Goal: Task Accomplishment & Management: Manage account settings

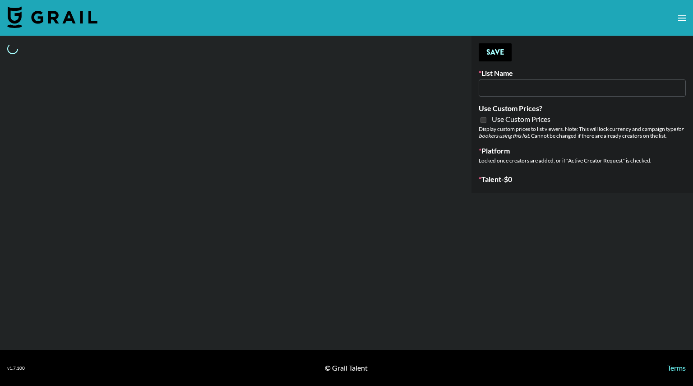
select select "Brand"
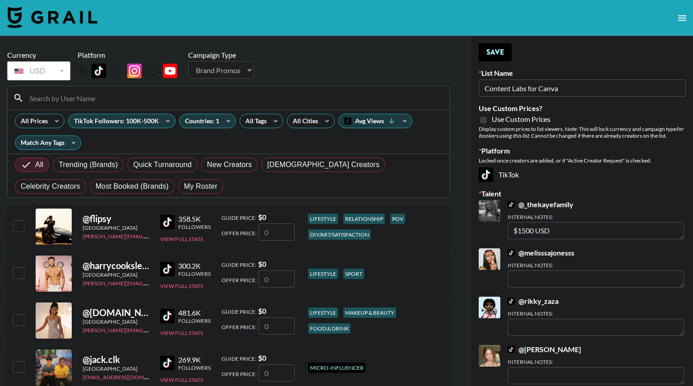
type input "Content Labs for Canva"
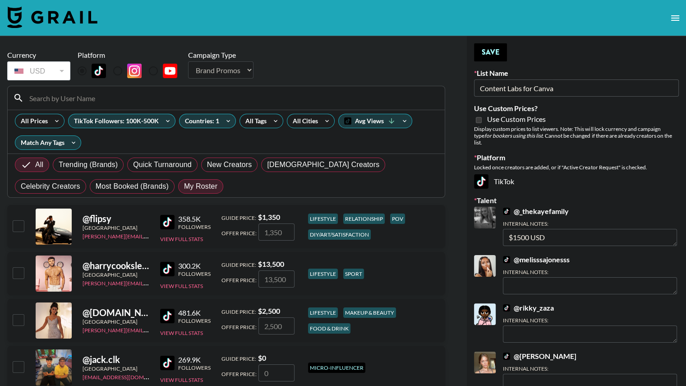
click at [184, 185] on span "My Roster" at bounding box center [200, 186] width 33 height 11
click at [184, 186] on input "My Roster" at bounding box center [184, 186] width 0 height 0
radio input "true"
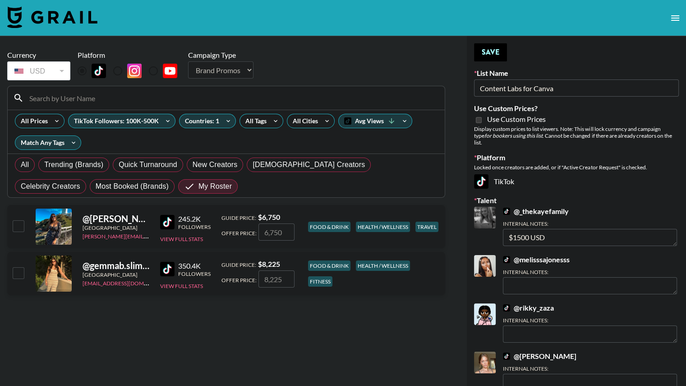
click at [20, 224] on input "checkbox" at bounding box center [18, 225] width 11 height 11
checkbox input "true"
type input "6750"
click at [15, 276] on input "checkbox" at bounding box center [18, 272] width 11 height 11
checkbox input "true"
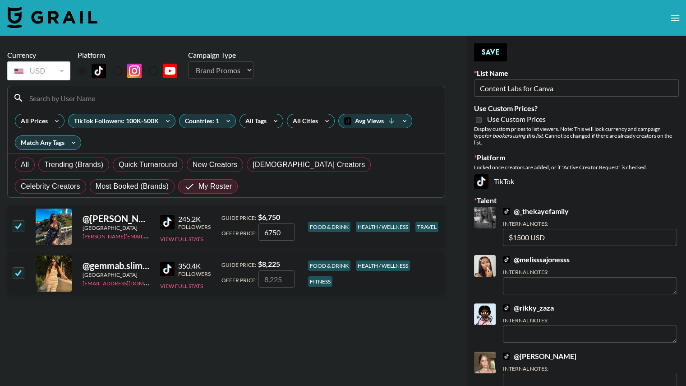
type input "8225"
click at [393, 119] on icon at bounding box center [392, 121] width 8 height 8
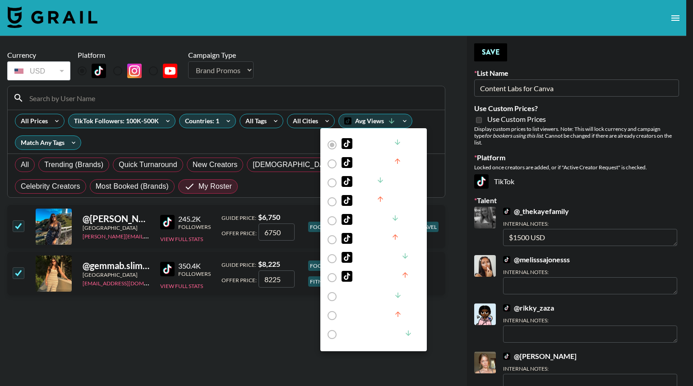
click at [435, 122] on div at bounding box center [346, 193] width 693 height 386
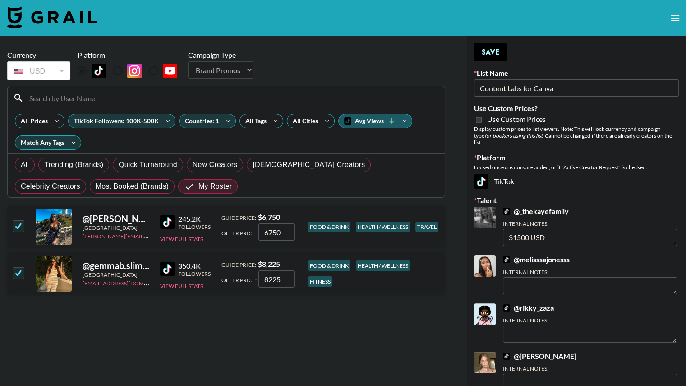
click at [394, 124] on icon at bounding box center [392, 121] width 8 height 8
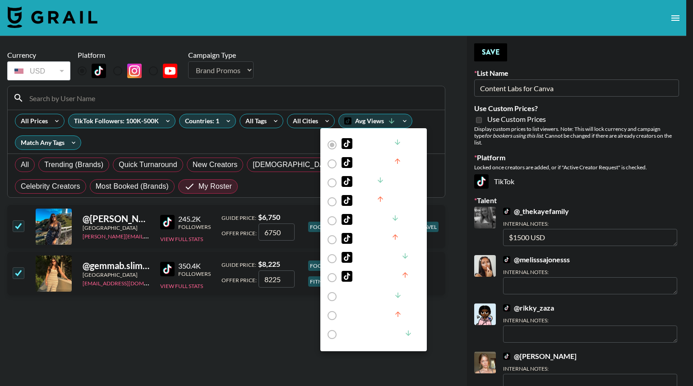
click at [328, 146] on label "Avg Views" at bounding box center [368, 144] width 90 height 19
click at [435, 146] on div at bounding box center [346, 193] width 693 height 386
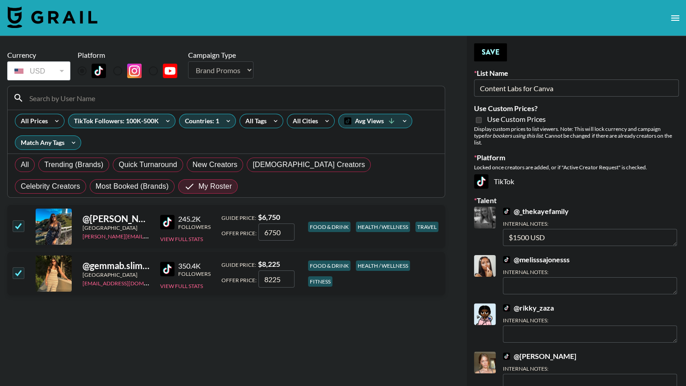
click at [435, 146] on div "Avg Views Avg Views Price Price Followers Followers Engagement Engagement Tag R…" at bounding box center [343, 193] width 686 height 386
click at [67, 139] on icon at bounding box center [73, 143] width 14 height 14
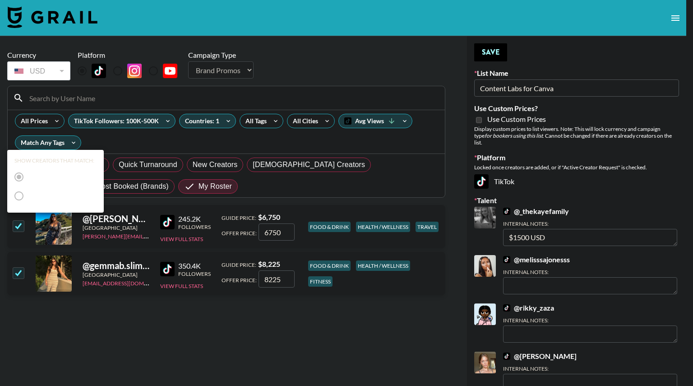
click at [113, 144] on div at bounding box center [346, 193] width 693 height 386
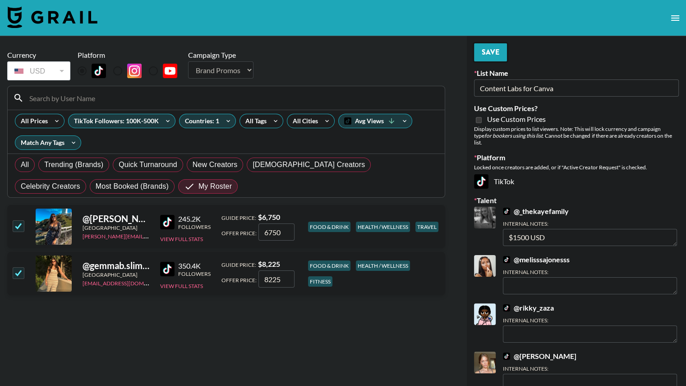
click at [486, 53] on button "Save" at bounding box center [490, 52] width 33 height 18
radio input "true"
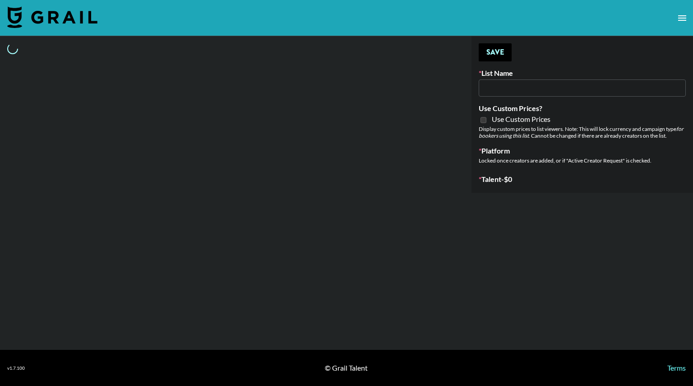
type input "Shokz"
select select "Song"
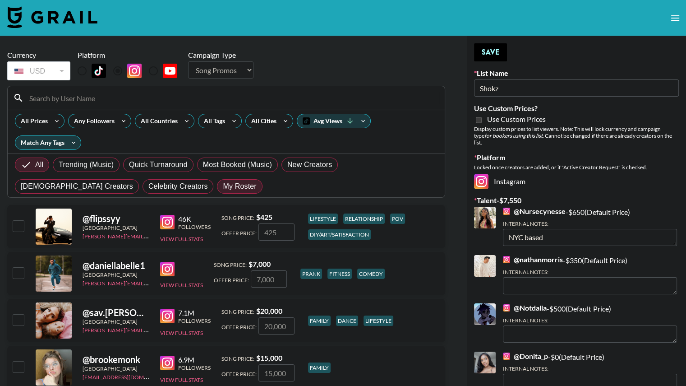
click at [223, 187] on span "My Roster" at bounding box center [239, 186] width 33 height 11
click at [223, 186] on input "My Roster" at bounding box center [223, 186] width 0 height 0
radio input "true"
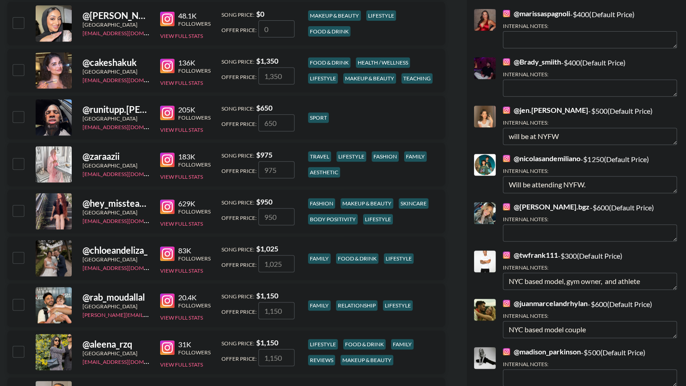
scroll to position [397, 0]
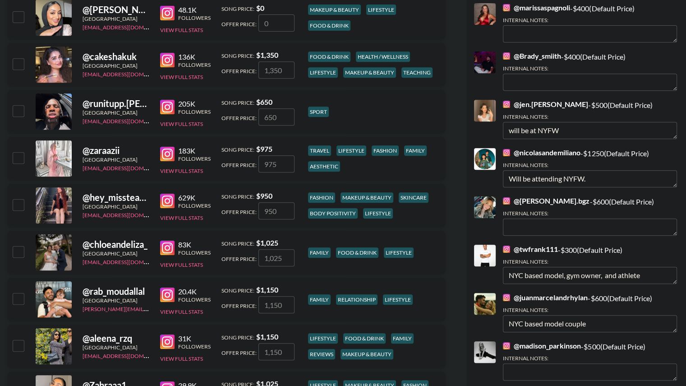
click at [14, 207] on input "checkbox" at bounding box center [18, 204] width 11 height 11
checkbox input "true"
type input "950"
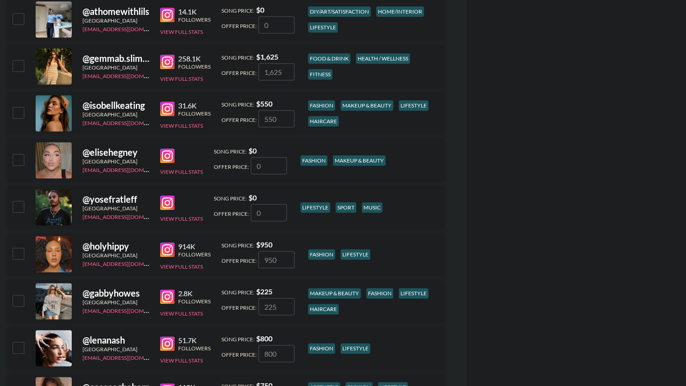
scroll to position [1006, 0]
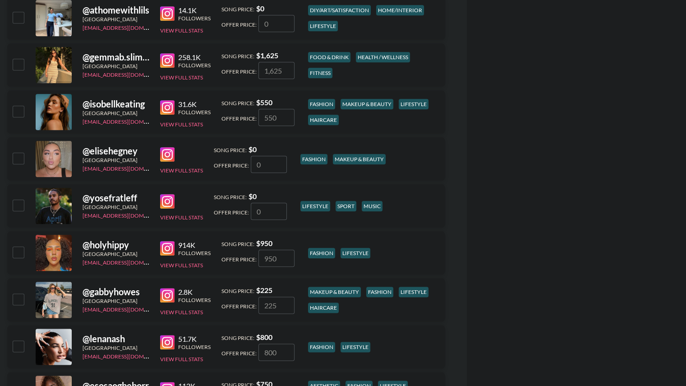
click at [14, 250] on input "checkbox" at bounding box center [18, 251] width 11 height 11
checkbox input "true"
type input "950"
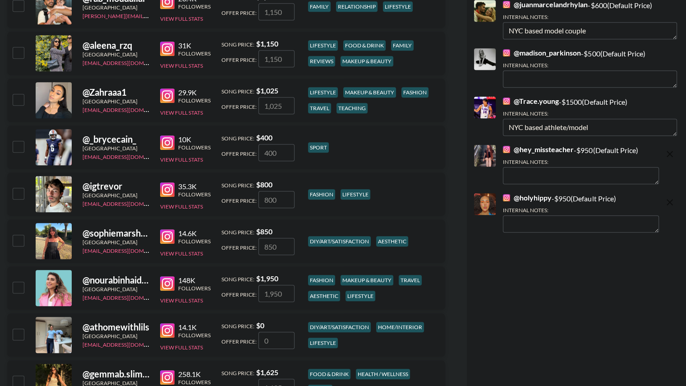
scroll to position [688, 0]
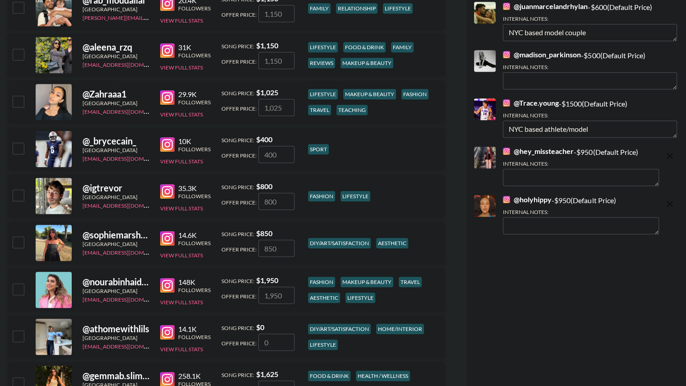
click at [547, 217] on textarea at bounding box center [581, 225] width 156 height 17
type textarea "NY based"
click at [536, 169] on textarea at bounding box center [581, 177] width 156 height 17
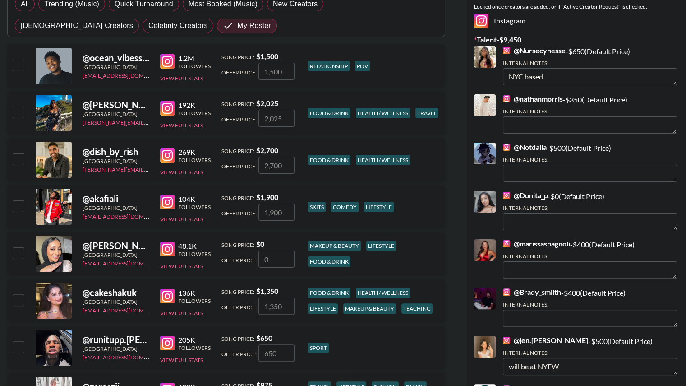
scroll to position [0, 0]
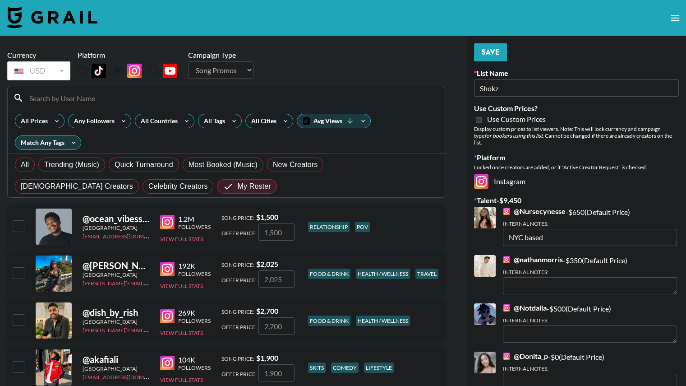
type textarea "Going to NYFW"
click at [496, 56] on button "Save" at bounding box center [490, 52] width 33 height 18
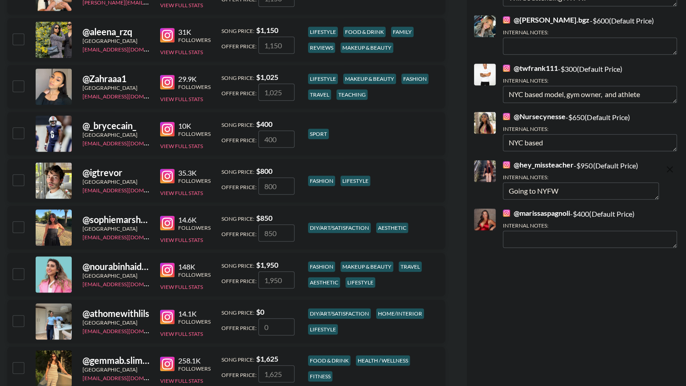
scroll to position [704, 0]
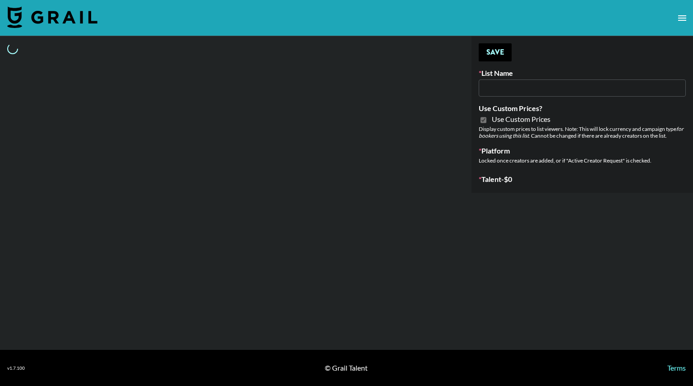
select select "Brand"
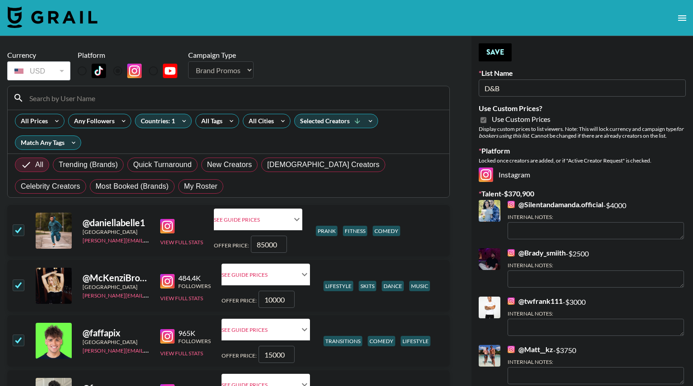
type input "D&B"
checkbox input "true"
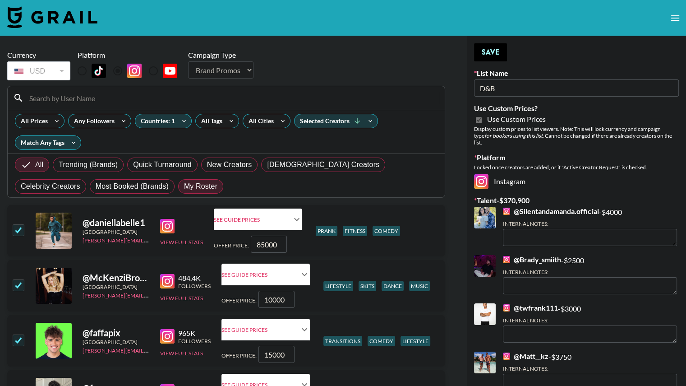
click at [184, 187] on span "My Roster" at bounding box center [200, 186] width 33 height 11
click at [184, 186] on input "My Roster" at bounding box center [184, 186] width 0 height 0
radio input "true"
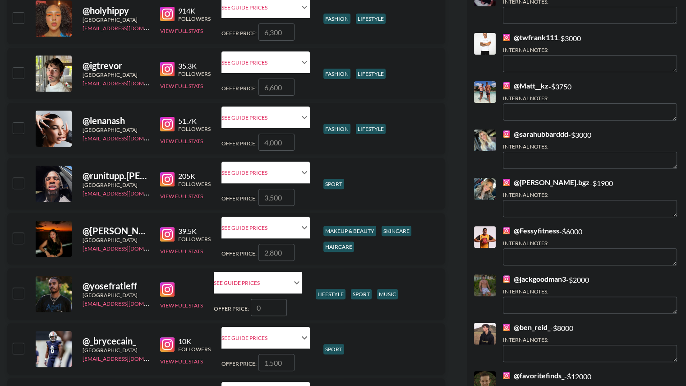
scroll to position [271, 0]
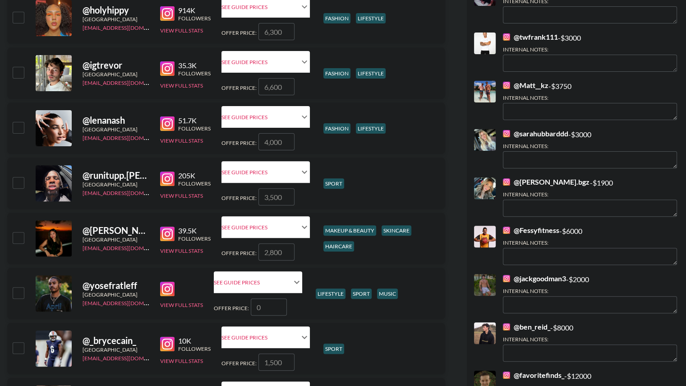
click at [13, 185] on input "checkbox" at bounding box center [18, 182] width 11 height 11
checkbox input "true"
type input "3500"
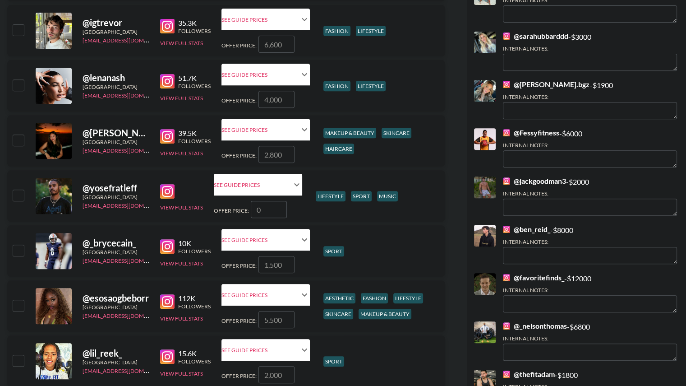
scroll to position [385, 0]
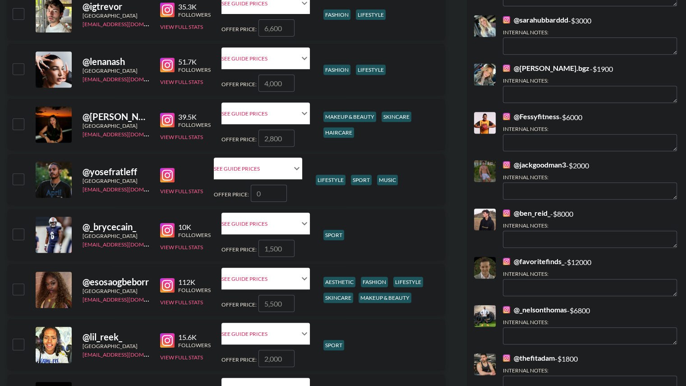
click at [268, 194] on input "number" at bounding box center [269, 193] width 36 height 17
type input "4"
checkbox input "true"
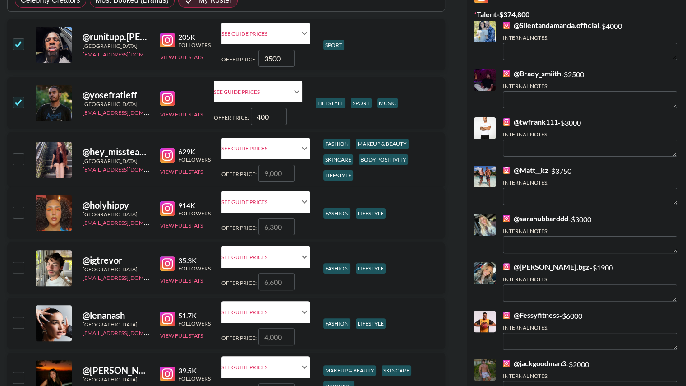
scroll to position [188, 0]
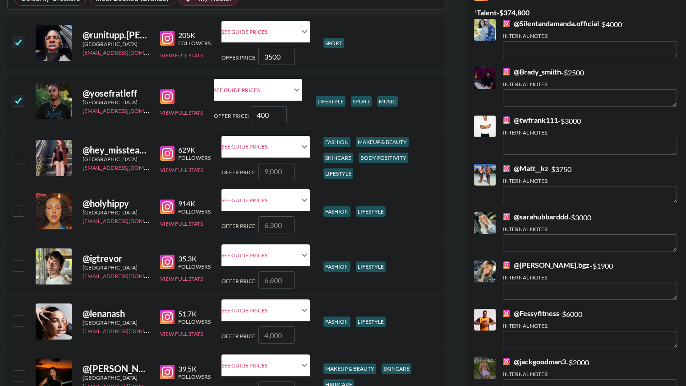
click at [274, 113] on input "400" at bounding box center [269, 114] width 36 height 17
type input "4"
checkbox input "false"
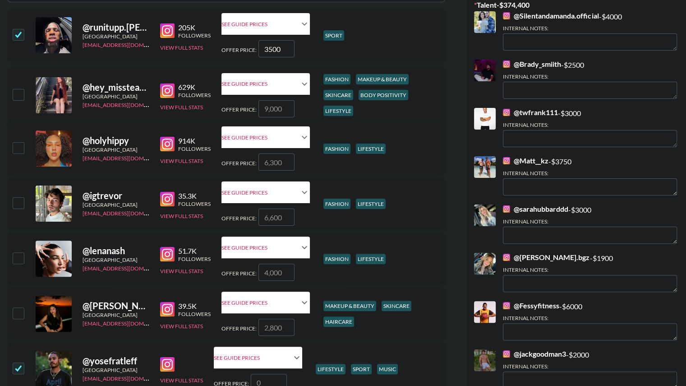
type input "3"
checkbox input "true"
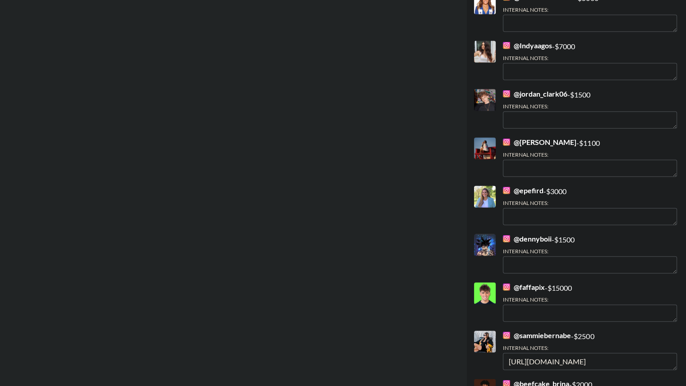
scroll to position [2272, 0]
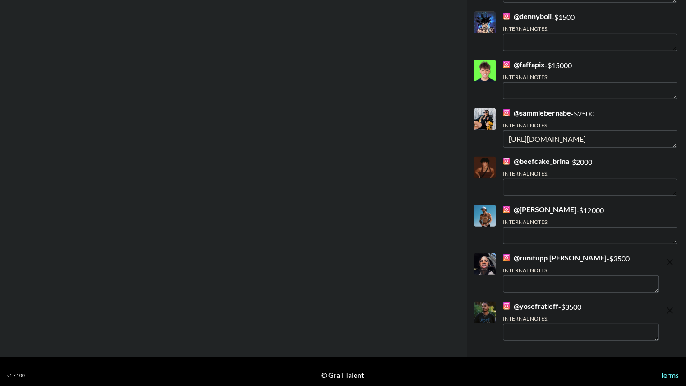
type input "3500"
click at [524, 324] on textarea at bounding box center [581, 332] width 156 height 17
paste textarea "https://tiktok.com/@babyyoski"
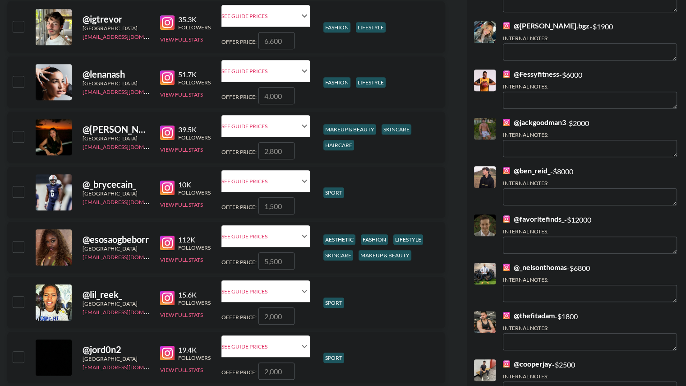
scroll to position [436, 0]
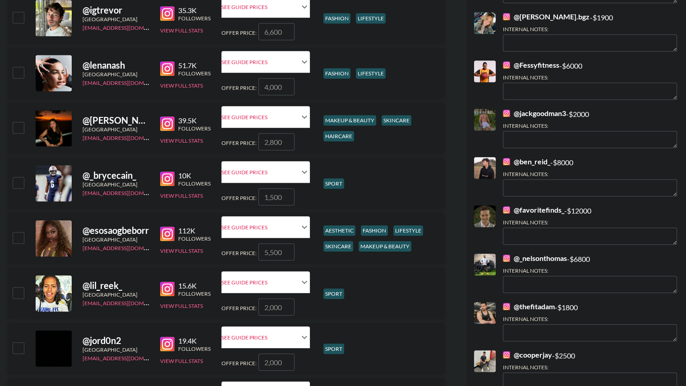
type textarea "https://tiktok.com/@babyyoski"
click at [17, 180] on input "checkbox" at bounding box center [18, 182] width 11 height 11
checkbox input "true"
type input "1500"
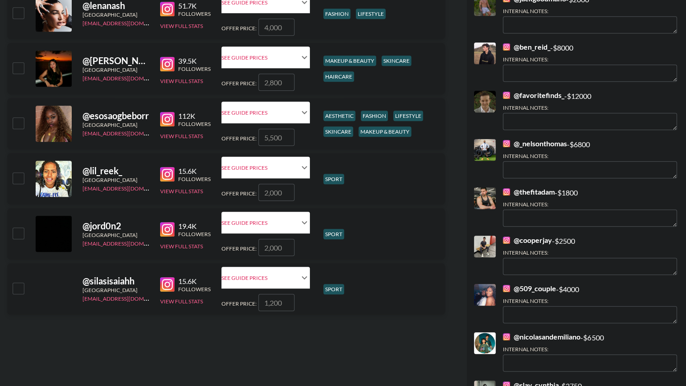
scroll to position [552, 0]
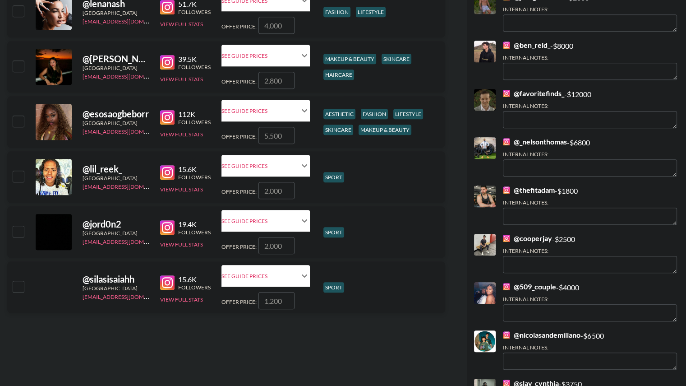
click at [14, 176] on input "checkbox" at bounding box center [18, 176] width 11 height 11
checkbox input "true"
type input "2000"
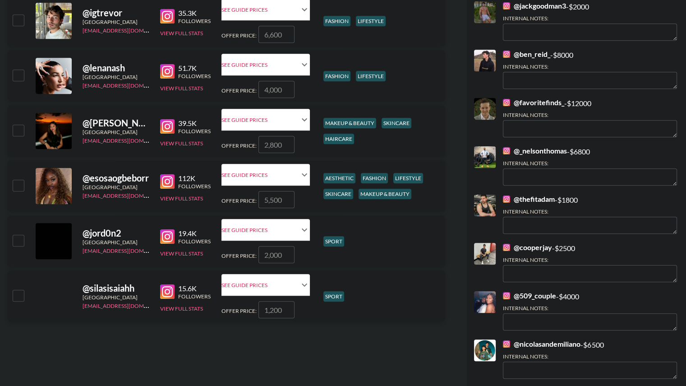
scroll to position [542, 0]
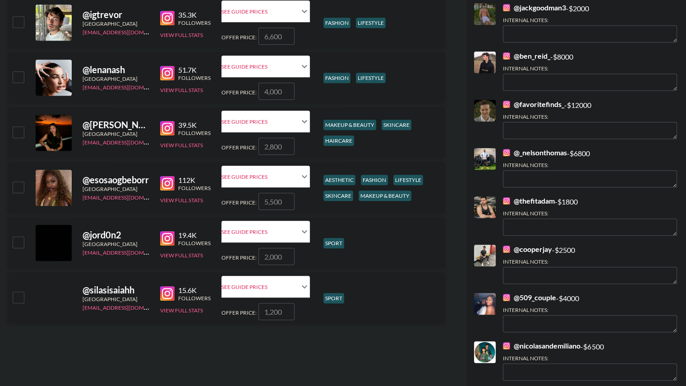
click at [16, 243] on input "checkbox" at bounding box center [18, 241] width 11 height 11
checkbox input "true"
type input "2000"
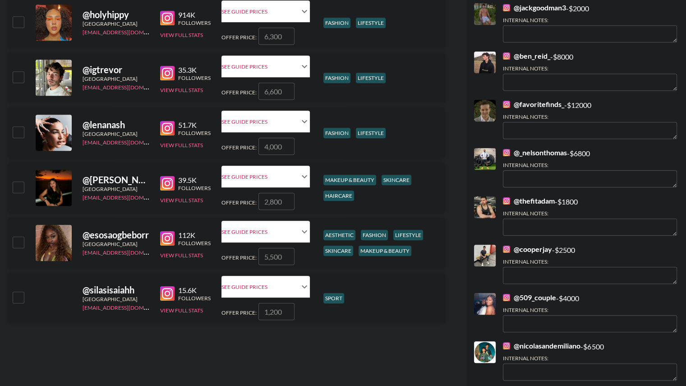
click at [17, 297] on input "checkbox" at bounding box center [18, 297] width 11 height 11
checkbox input "true"
type input "1200"
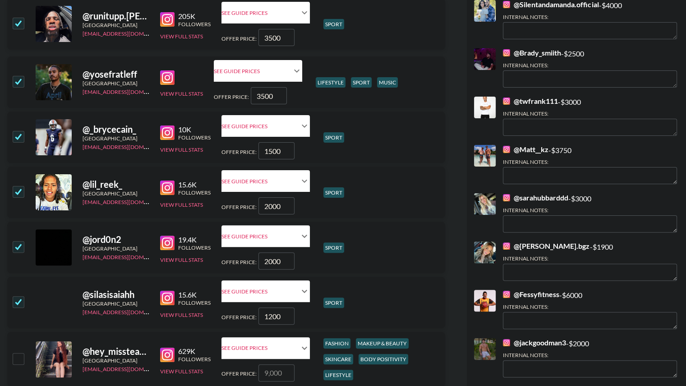
scroll to position [0, 0]
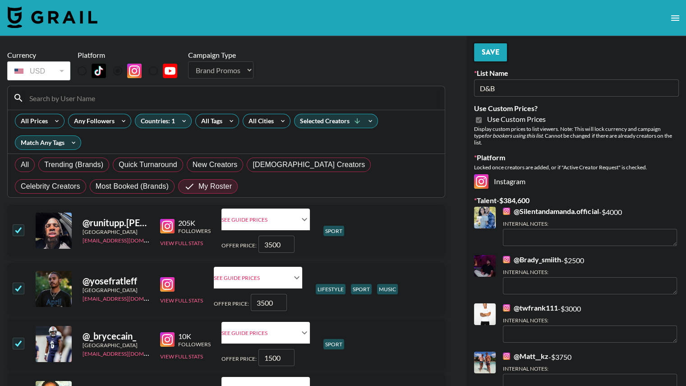
click at [487, 49] on button "Save" at bounding box center [490, 52] width 33 height 18
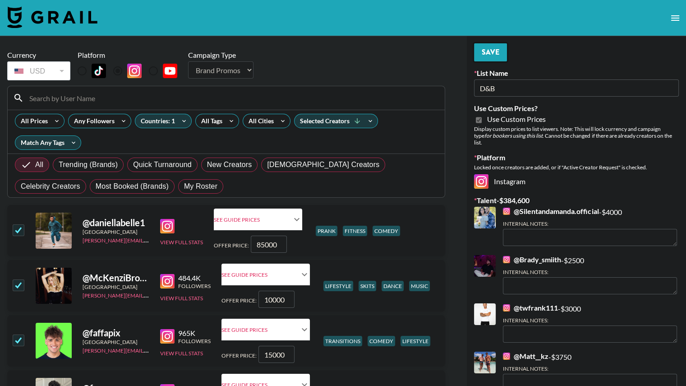
radio input "true"
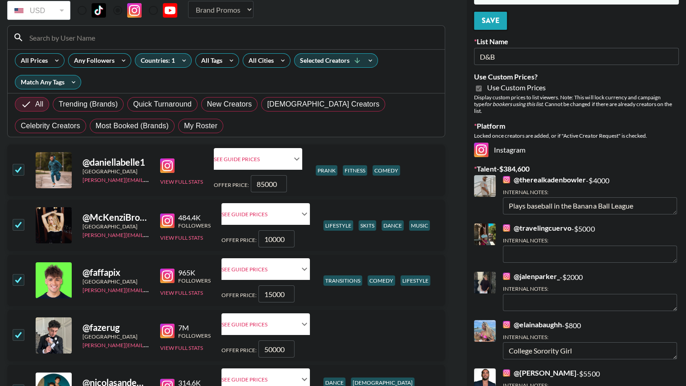
scroll to position [61, 0]
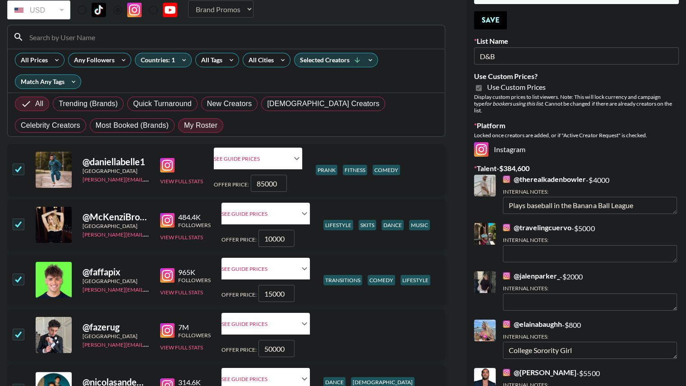
click at [184, 124] on span "My Roster" at bounding box center [200, 125] width 33 height 11
click at [184, 125] on input "My Roster" at bounding box center [184, 125] width 0 height 0
radio input "true"
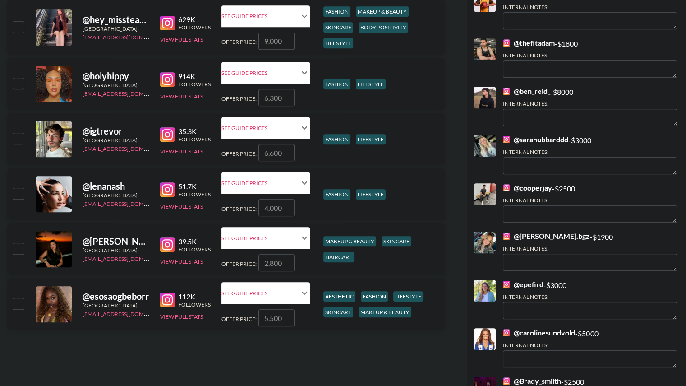
scroll to position [536, 0]
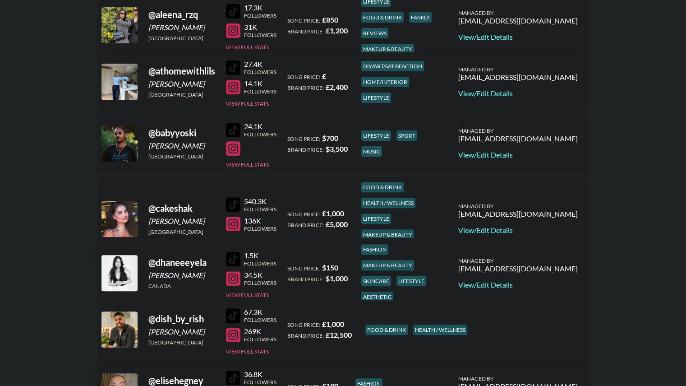
scroll to position [250, 0]
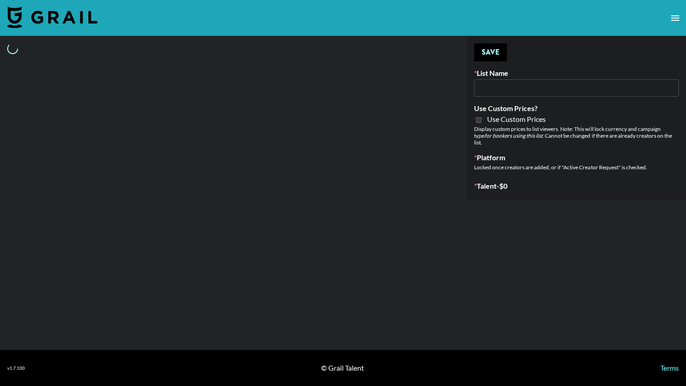
type input "Chicago-based"
select select "Song"
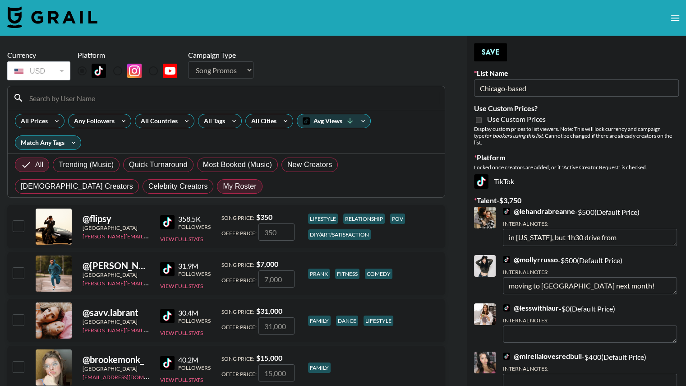
click at [223, 186] on span "My Roster" at bounding box center [239, 186] width 33 height 11
click at [223, 186] on input "My Roster" at bounding box center [223, 186] width 0 height 0
radio input "true"
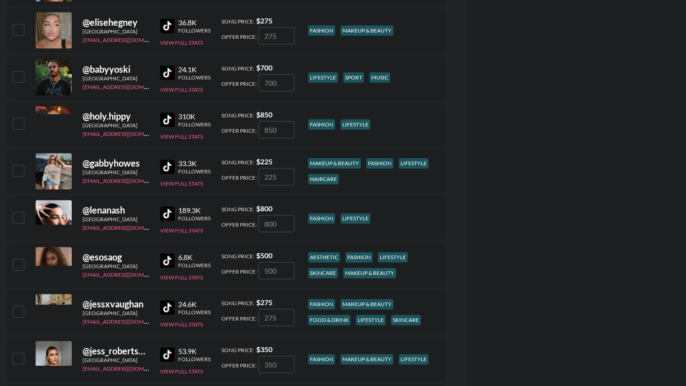
scroll to position [1150, 0]
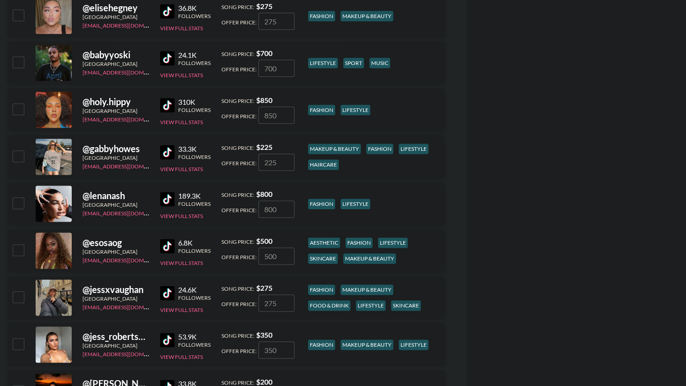
click at [20, 252] on input "checkbox" at bounding box center [18, 249] width 11 height 11
checkbox input "true"
type input "500"
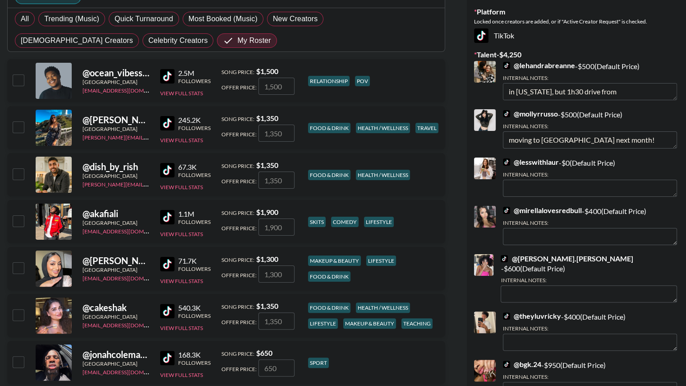
scroll to position [0, 0]
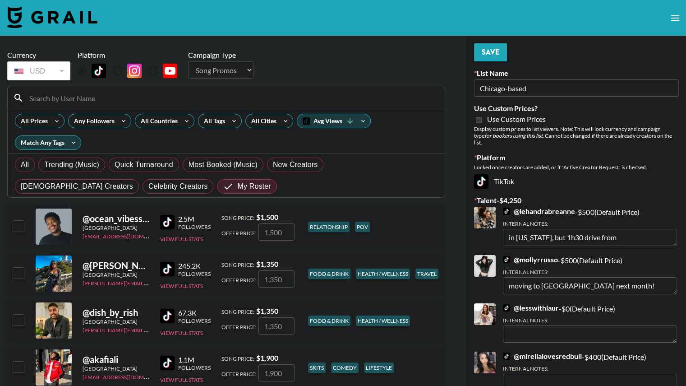
click at [492, 56] on button "Save" at bounding box center [490, 52] width 33 height 18
